Goal: Information Seeking & Learning: Learn about a topic

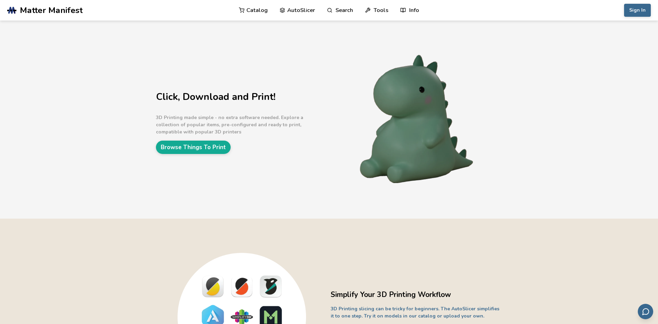
click at [244, 9] on icon at bounding box center [242, 11] width 6 height 6
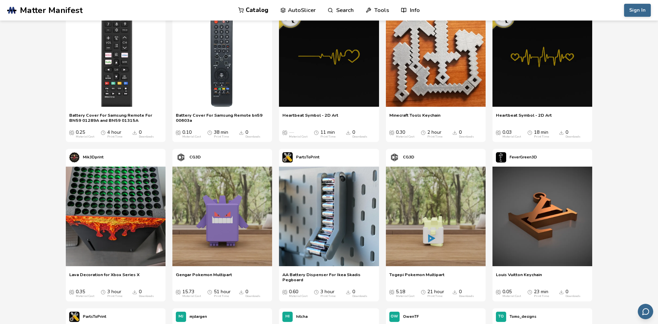
scroll to position [70, 0]
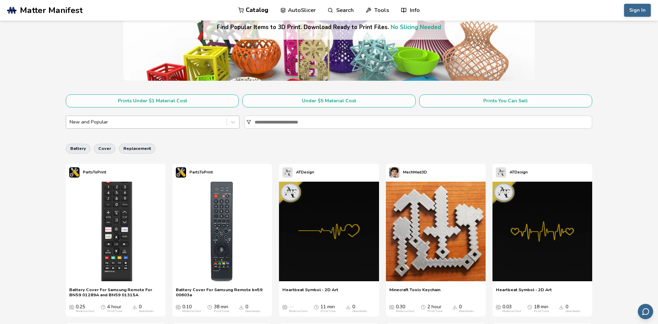
click at [176, 122] on div at bounding box center [146, 122] width 153 height 7
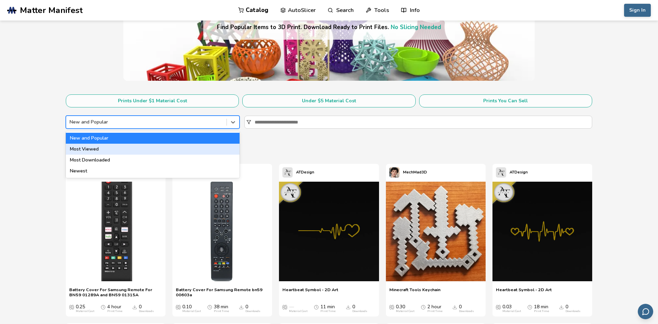
click at [121, 155] on div "Most Viewed" at bounding box center [153, 149] width 174 height 11
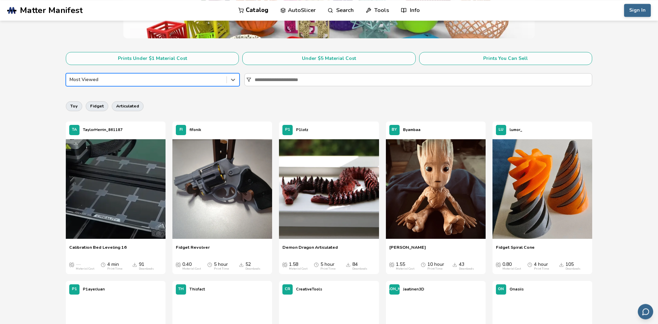
scroll to position [140, 0]
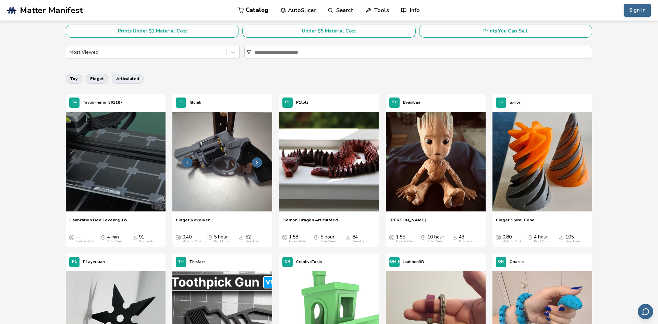
click at [239, 166] on img at bounding box center [222, 162] width 100 height 100
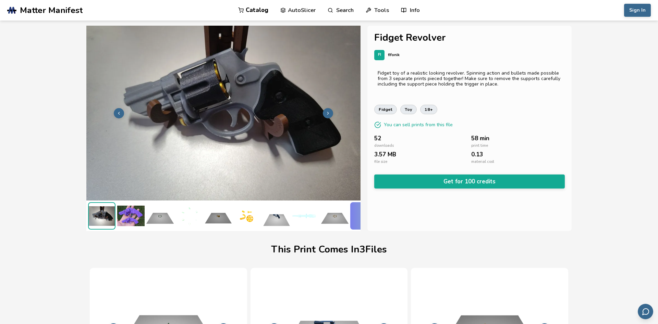
click at [328, 114] on polyline at bounding box center [327, 113] width 1 height 2
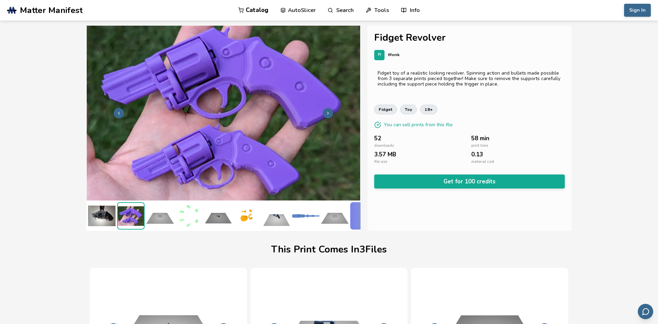
click at [328, 114] on polyline at bounding box center [327, 113] width 1 height 2
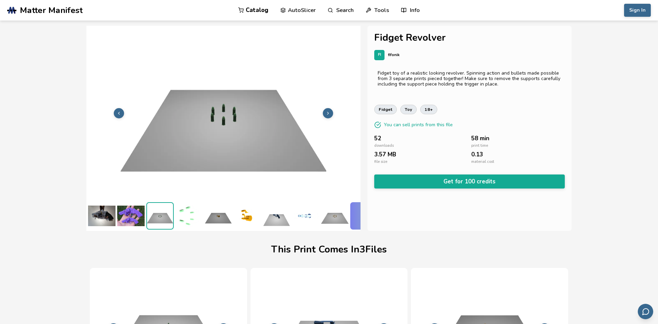
click at [328, 114] on polyline at bounding box center [327, 113] width 1 height 2
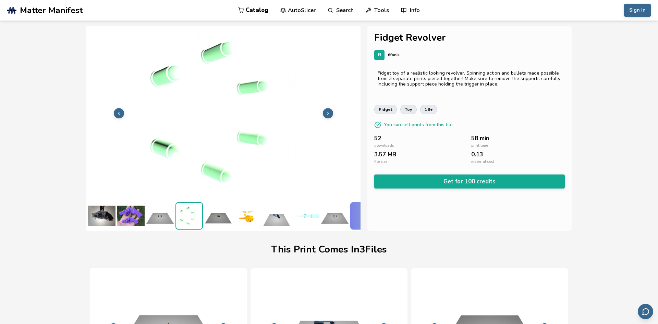
click at [328, 114] on polyline at bounding box center [327, 113] width 1 height 2
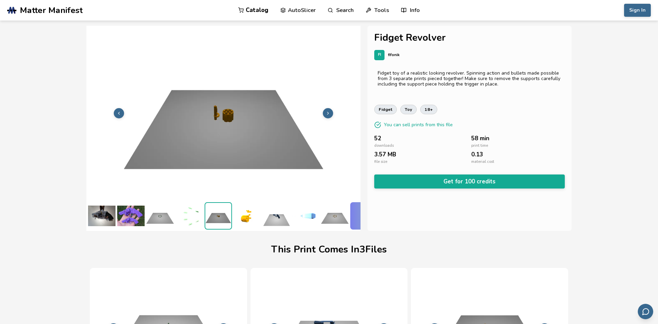
click at [328, 114] on polyline at bounding box center [327, 113] width 1 height 2
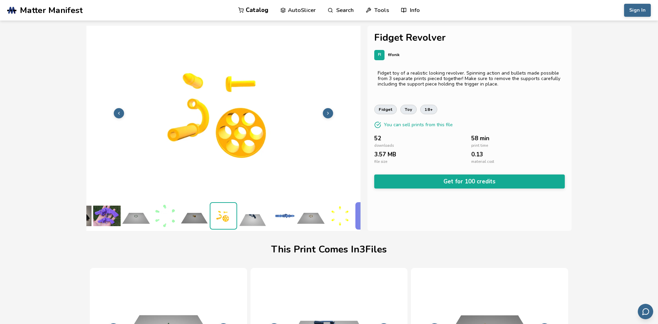
click at [328, 114] on polyline at bounding box center [327, 113] width 1 height 2
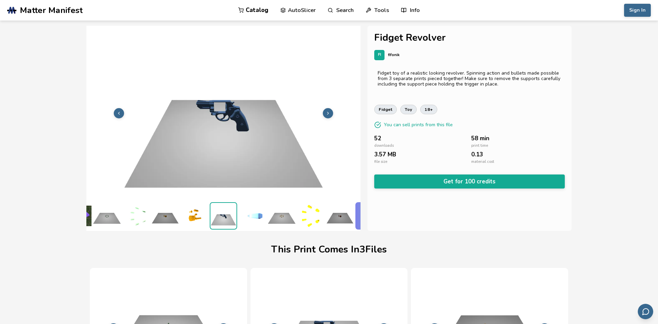
click at [328, 114] on polyline at bounding box center [327, 113] width 1 height 2
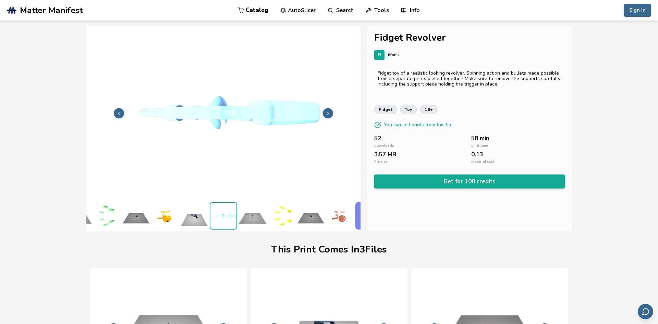
click at [328, 114] on polyline at bounding box center [327, 113] width 1 height 2
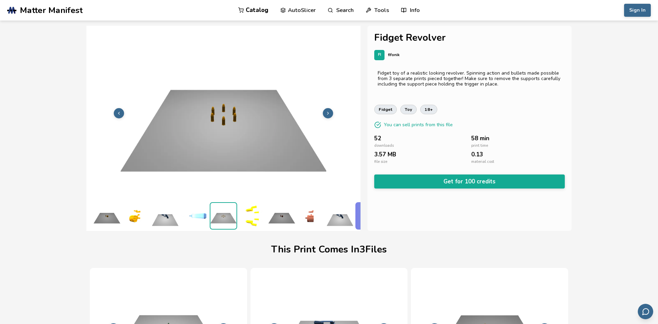
click at [328, 114] on polyline at bounding box center [327, 113] width 1 height 2
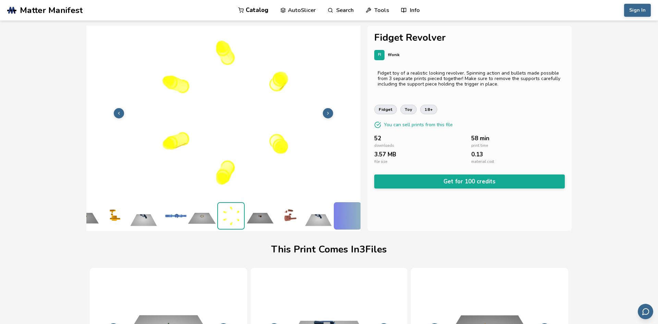
scroll to position [0, 135]
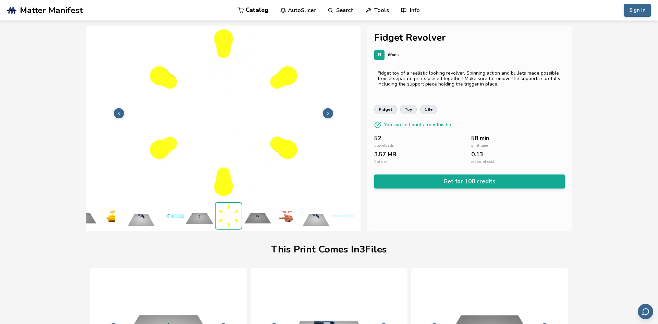
click at [328, 114] on polyline at bounding box center [327, 113] width 1 height 2
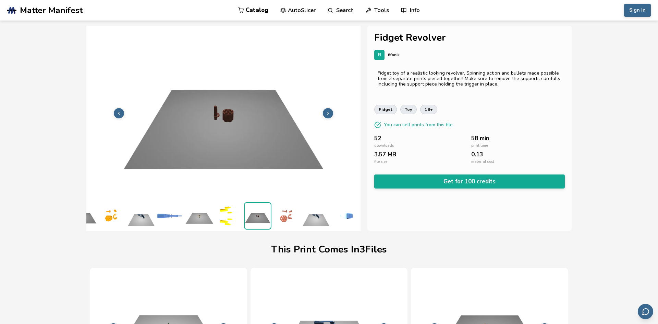
click at [328, 114] on polyline at bounding box center [327, 113] width 1 height 2
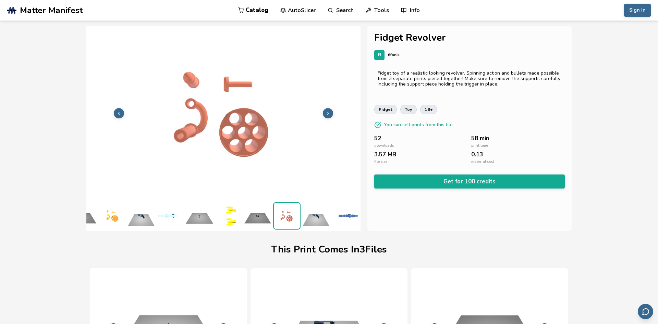
click at [328, 114] on polyline at bounding box center [327, 113] width 1 height 2
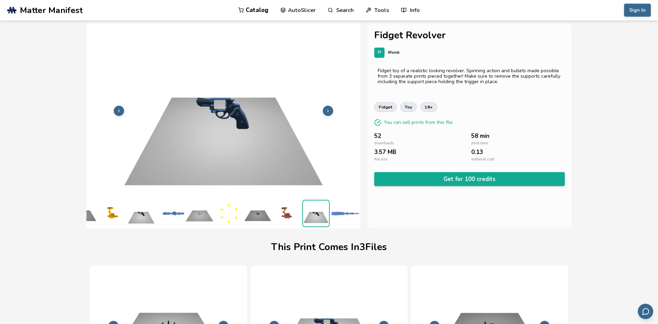
scroll to position [0, 0]
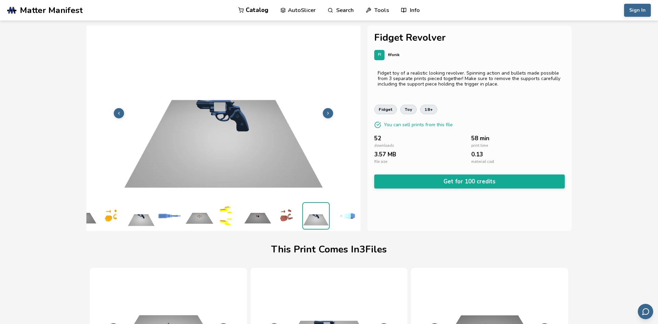
click at [114, 116] on img at bounding box center [223, 113] width 274 height 206
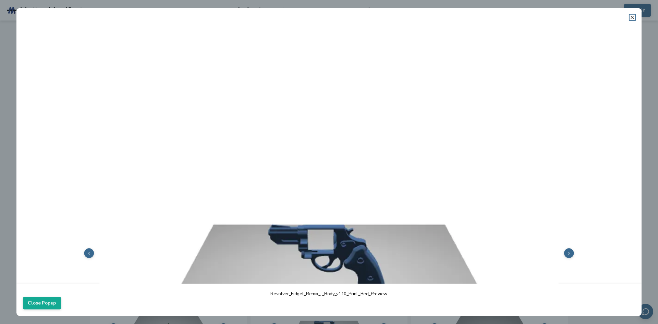
click at [634, 20] on icon at bounding box center [631, 17] width 5 height 5
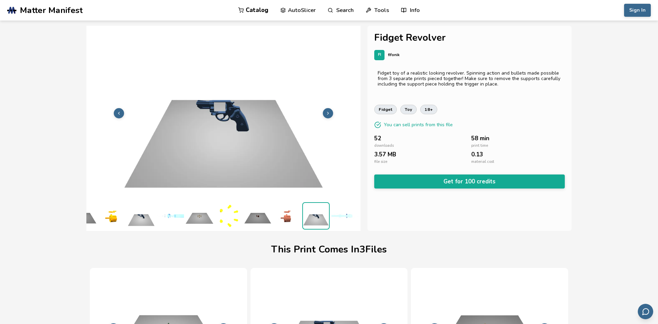
click at [324, 114] on button at bounding box center [328, 113] width 10 height 10
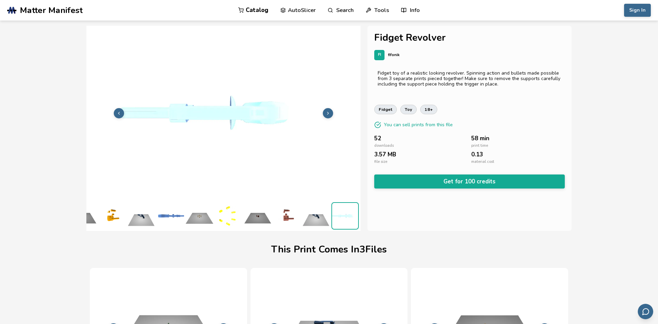
click at [324, 114] on button at bounding box center [328, 113] width 10 height 10
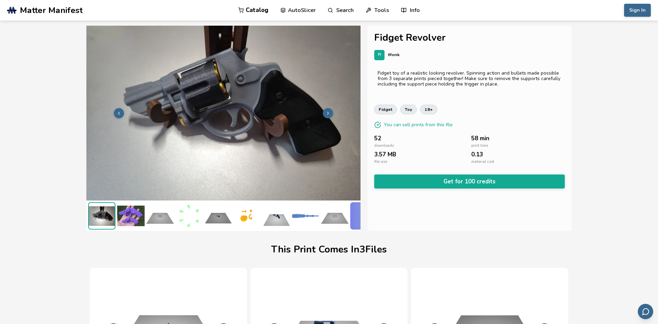
scroll to position [79, 0]
